Goal: Navigation & Orientation: Find specific page/section

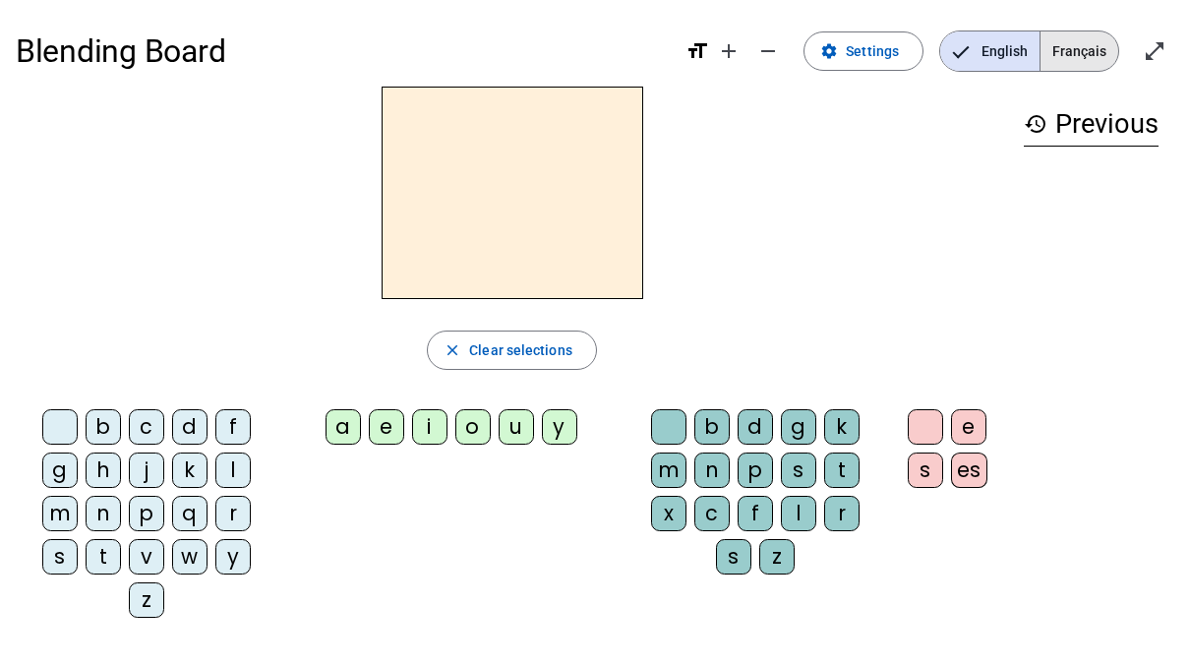
click at [1078, 45] on span "Français" at bounding box center [1079, 50] width 78 height 39
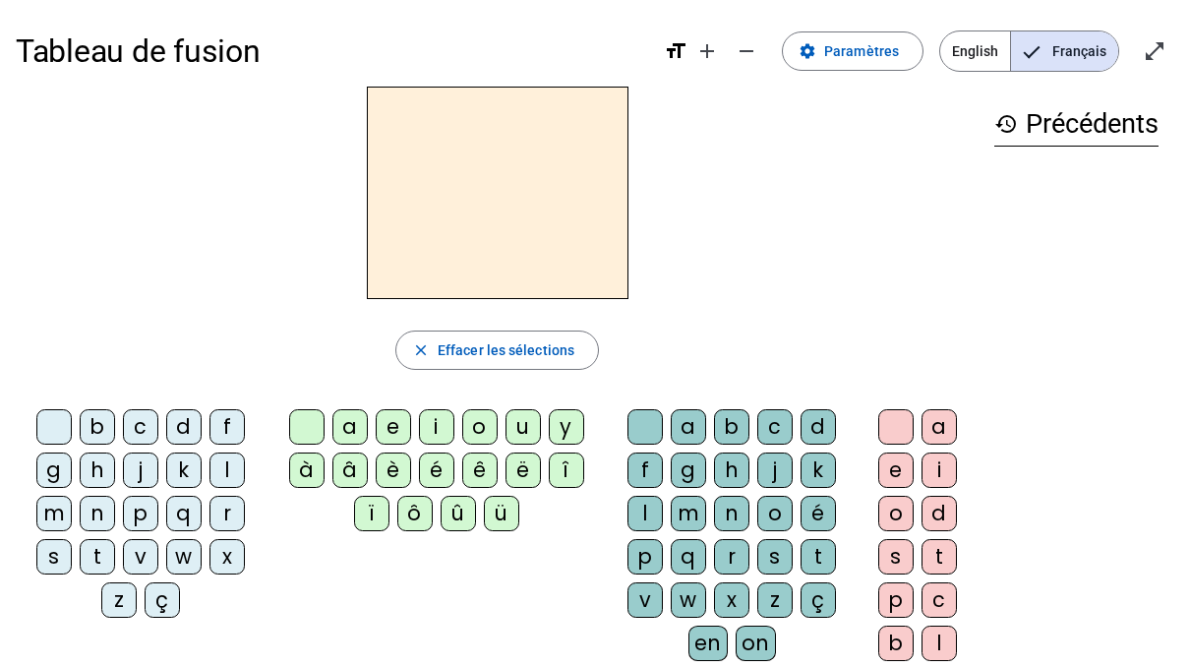
click at [165, 162] on div at bounding box center [497, 193] width 963 height 212
